Goal: Navigation & Orientation: Find specific page/section

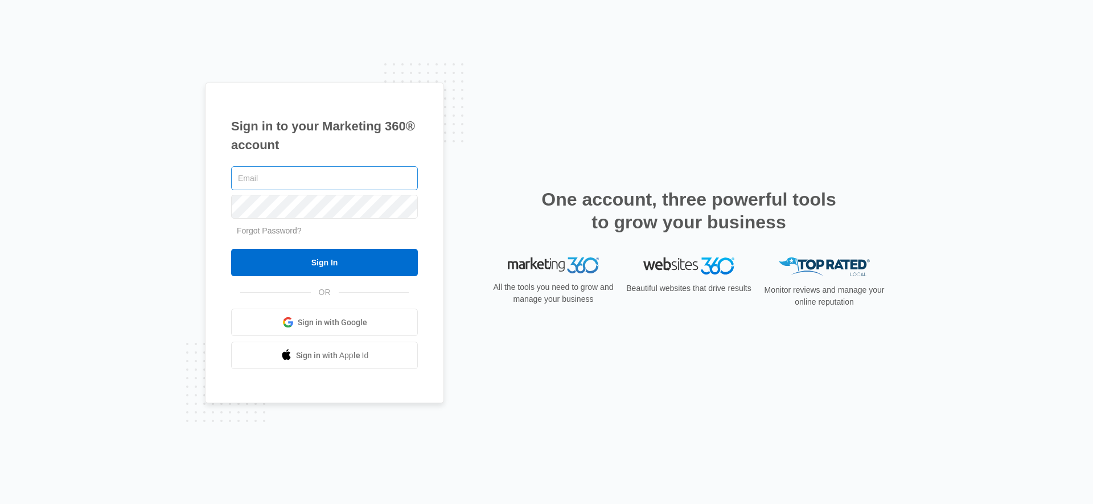
type input "[EMAIL_ADDRESS][PERSON_NAME][DOMAIN_NAME]"
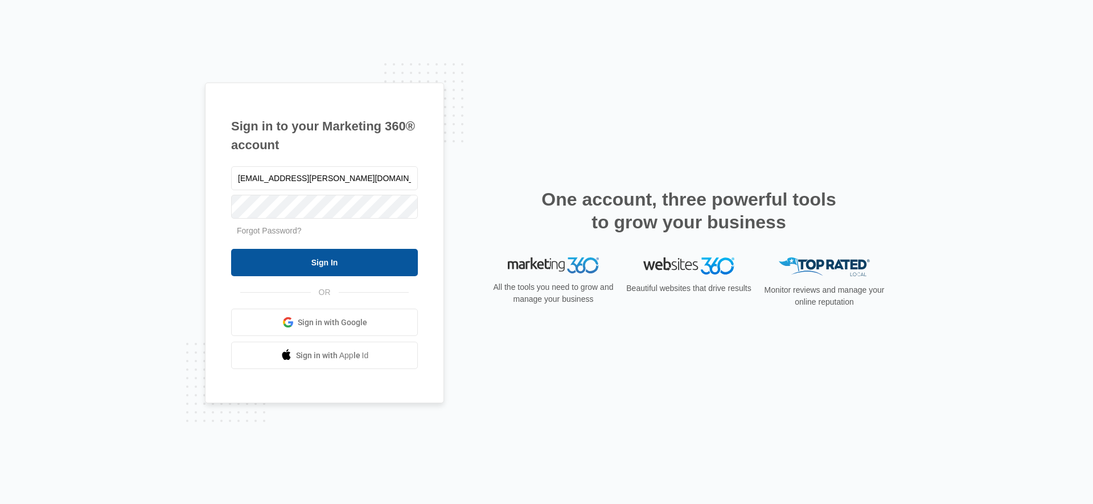
click at [309, 250] on input "Sign In" at bounding box center [324, 262] width 187 height 27
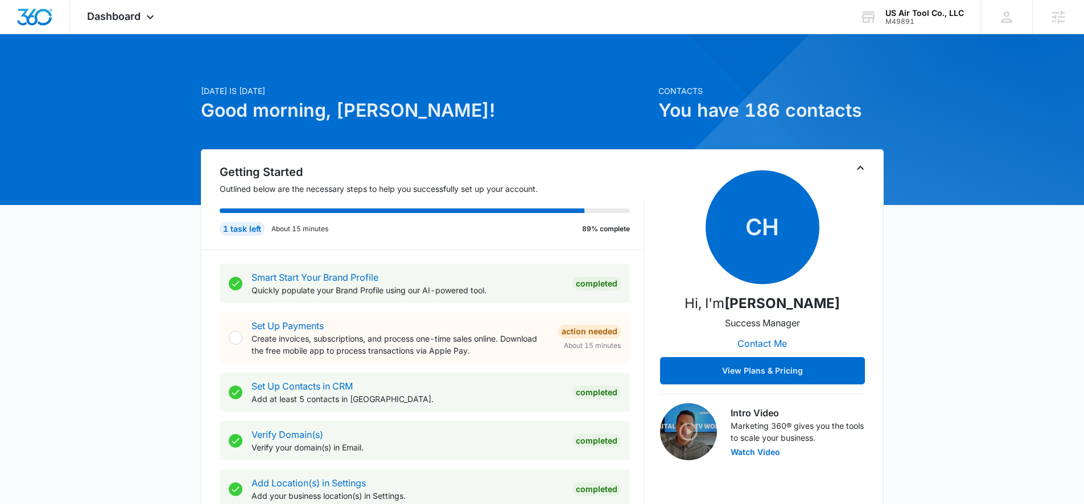
drag, startPoint x: 91, startPoint y: 17, endPoint x: 89, endPoint y: 34, distance: 17.7
click at [91, 17] on span "Dashboard" at bounding box center [114, 16] width 54 height 12
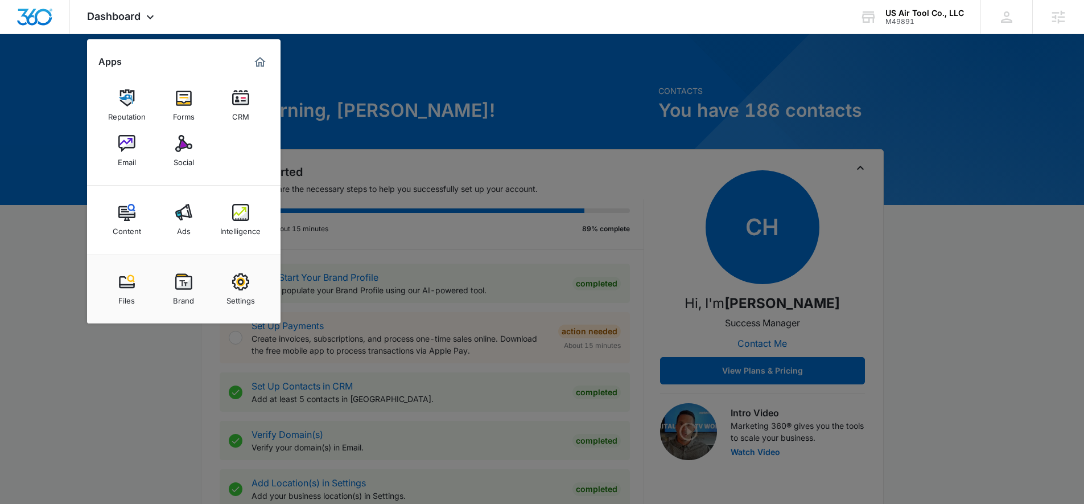
click at [38, 221] on div at bounding box center [542, 252] width 1084 height 504
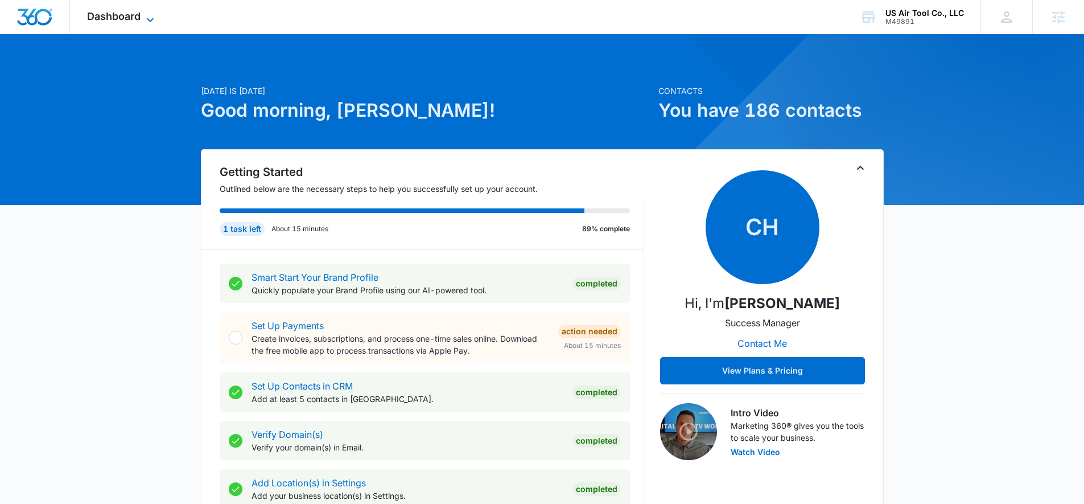
click at [100, 17] on span "Dashboard" at bounding box center [114, 16] width 54 height 12
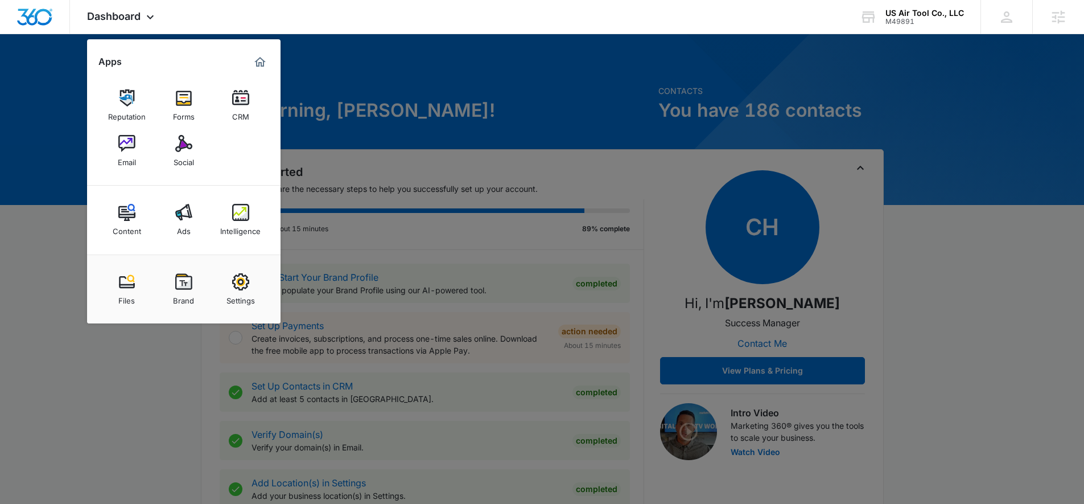
click at [54, 79] on div at bounding box center [542, 252] width 1084 height 504
